Goal: Task Accomplishment & Management: Use online tool/utility

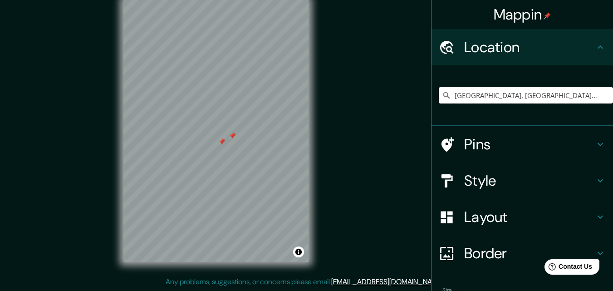
click at [579, 95] on input "[GEOGRAPHIC_DATA], [GEOGRAPHIC_DATA][US_STATE], [GEOGRAPHIC_DATA] 8240000, [GEO…" at bounding box center [526, 95] width 174 height 16
drag, startPoint x: 594, startPoint y: 94, endPoint x: 547, endPoint y: 101, distance: 46.9
click at [591, 94] on input "[GEOGRAPHIC_DATA], [GEOGRAPHIC_DATA][US_STATE], [GEOGRAPHIC_DATA] 8240000, [GEO…" at bounding box center [526, 95] width 174 height 16
click at [510, 48] on h4 "Location" at bounding box center [529, 47] width 131 height 18
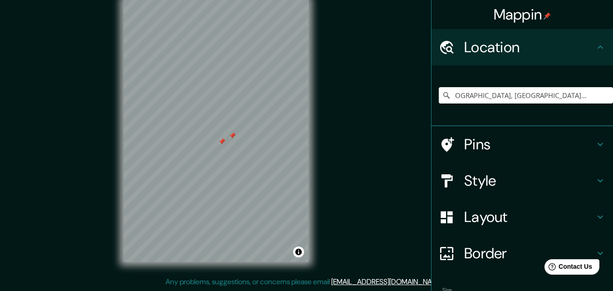
scroll to position [0, 0]
click at [544, 102] on input "[GEOGRAPHIC_DATA], [GEOGRAPHIC_DATA][US_STATE], [GEOGRAPHIC_DATA] 8240000, [GEO…" at bounding box center [526, 95] width 174 height 16
drag, startPoint x: 451, startPoint y: 95, endPoint x: 612, endPoint y: 97, distance: 160.6
click at [612, 97] on div "Mappin Location [GEOGRAPHIC_DATA], [GEOGRAPHIC_DATA][US_STATE], [GEOGRAPHIC_DAT…" at bounding box center [522, 145] width 182 height 291
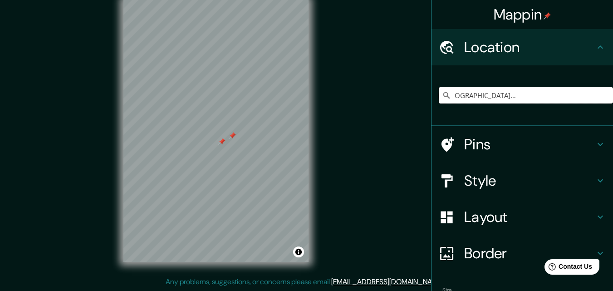
type input "B"
click at [509, 98] on input "[GEOGRAPHIC_DATA]" at bounding box center [526, 95] width 174 height 16
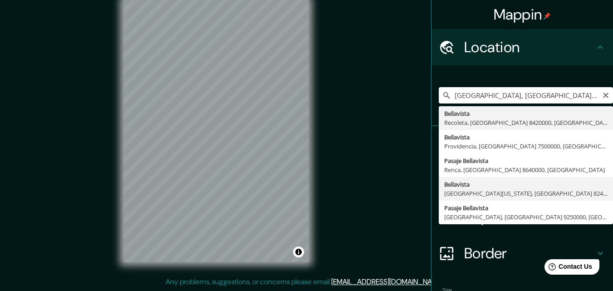
type input "[GEOGRAPHIC_DATA], [GEOGRAPHIC_DATA][US_STATE], [GEOGRAPHIC_DATA] 8240000, [GEO…"
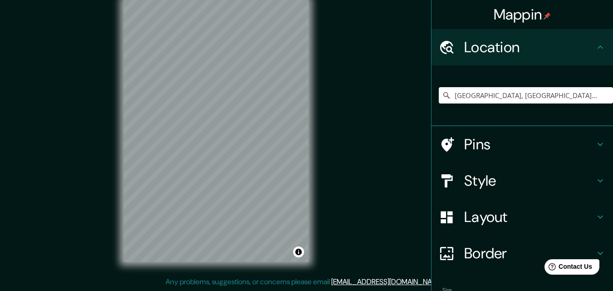
click at [116, 127] on div "© Mapbox © OpenStreetMap Improve this map" at bounding box center [216, 130] width 214 height 291
click at [505, 181] on h4 "Style" at bounding box center [529, 181] width 131 height 18
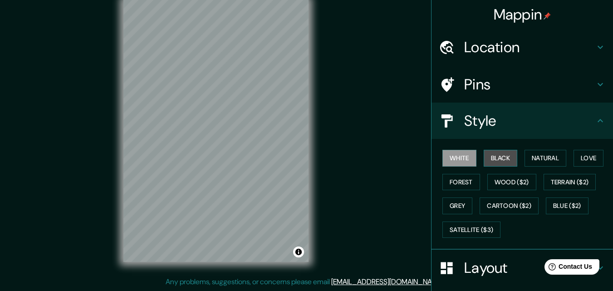
click at [498, 159] on button "Black" at bounding box center [501, 158] width 34 height 17
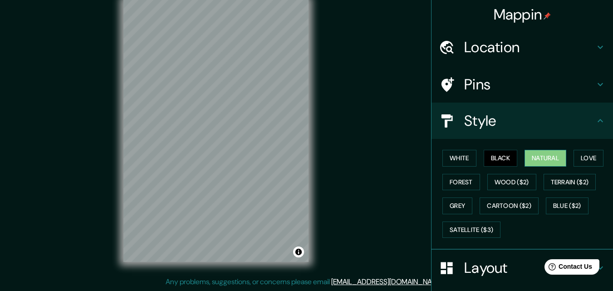
click at [533, 160] on button "Natural" at bounding box center [546, 158] width 42 height 17
